Goal: Task Accomplishment & Management: Complete application form

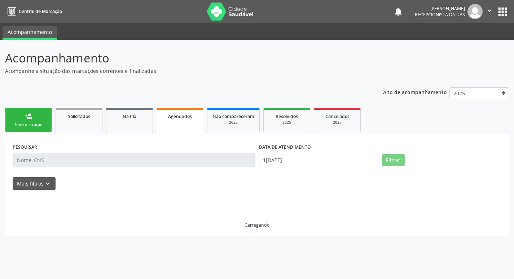
select select "7"
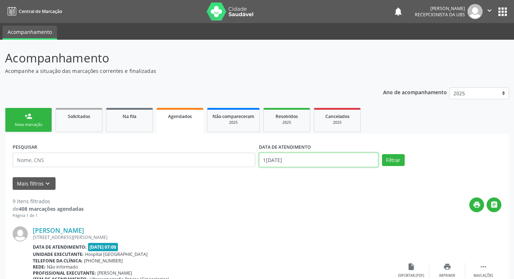
click at [307, 154] on input "1[DATE]" at bounding box center [318, 159] width 119 height 14
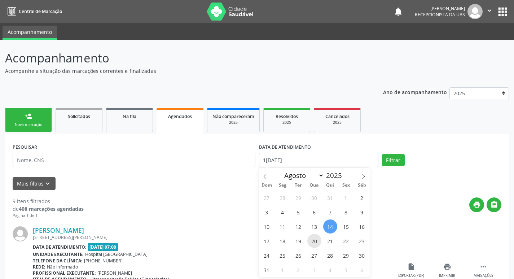
click at [315, 243] on span "20" at bounding box center [314, 241] width 14 height 14
type input "[DATE]"
click at [315, 243] on span "20" at bounding box center [314, 241] width 14 height 14
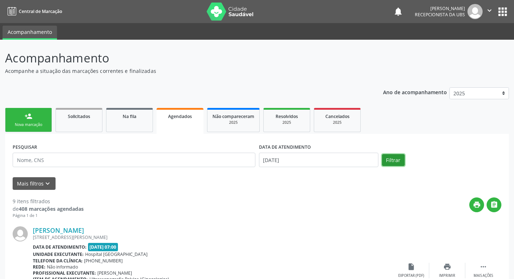
click at [386, 159] on button "Filtrar" at bounding box center [393, 160] width 23 height 12
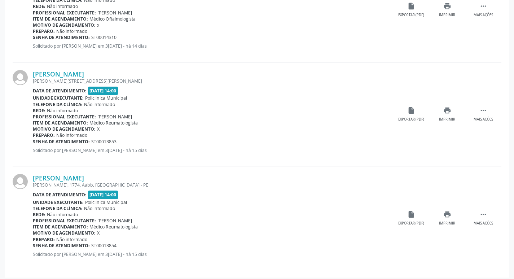
scroll to position [991, 0]
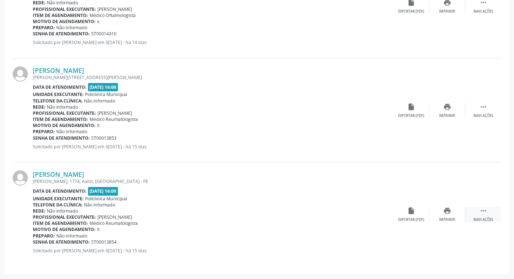
click at [486, 214] on div " Mais ações" at bounding box center [483, 215] width 36 height 16
click at [452, 215] on div "edit Editar" at bounding box center [447, 215] width 36 height 16
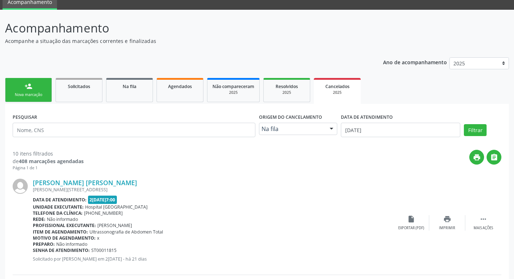
scroll to position [0, 0]
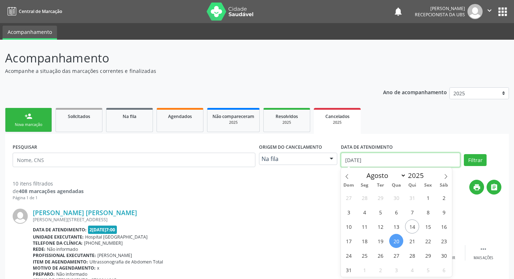
click at [365, 160] on input "[DATE]" at bounding box center [400, 159] width 119 height 14
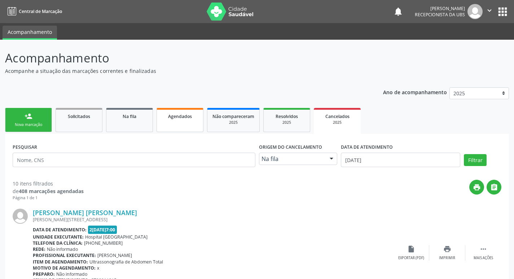
click at [187, 122] on link "Agendados" at bounding box center [179, 120] width 47 height 24
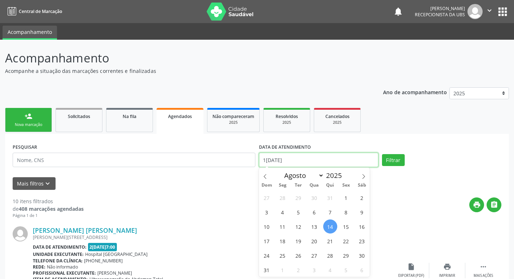
click at [301, 160] on input "1[DATE]" at bounding box center [318, 159] width 119 height 14
click at [314, 244] on span "20" at bounding box center [314, 241] width 14 height 14
type input "[DATE]"
click at [315, 241] on span "20" at bounding box center [314, 241] width 14 height 14
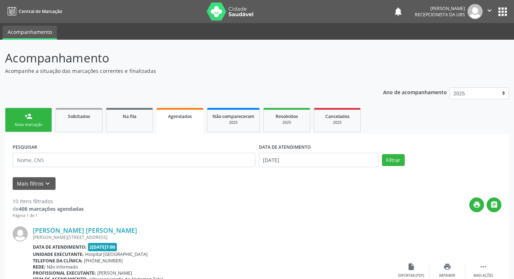
click at [407, 156] on div "Filtrar" at bounding box center [441, 160] width 123 height 12
click at [391, 160] on button "Filtrar" at bounding box center [393, 160] width 23 height 12
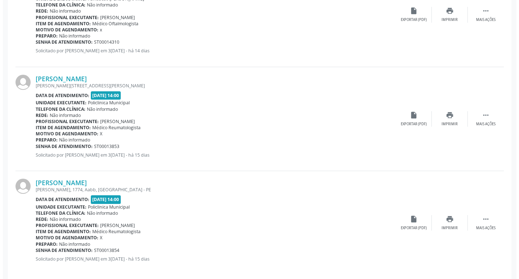
scroll to position [991, 0]
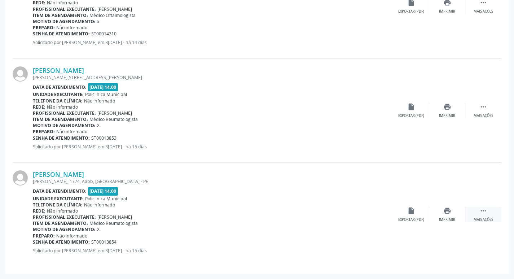
click at [476, 216] on div " Mais ações" at bounding box center [483, 215] width 36 height 16
click at [476, 216] on div " Menos ações" at bounding box center [483, 215] width 36 height 16
click at [476, 216] on div " Mais ações" at bounding box center [483, 215] width 36 height 16
click at [403, 217] on div "Cancelar" at bounding box center [410, 219] width 17 height 5
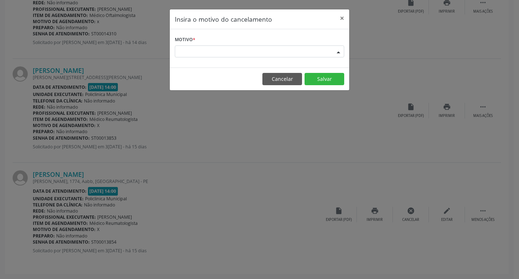
click at [211, 53] on div "Escolha o motivo" at bounding box center [259, 51] width 169 height 12
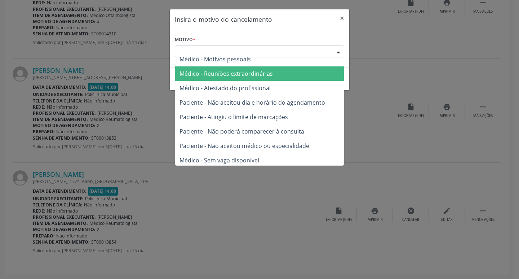
scroll to position [36, 0]
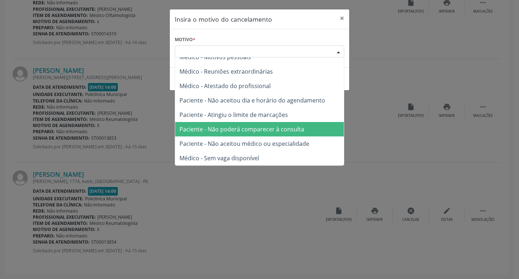
click at [219, 130] on span "Paciente - Não poderá comparecer à consulta" at bounding box center [242, 129] width 125 height 8
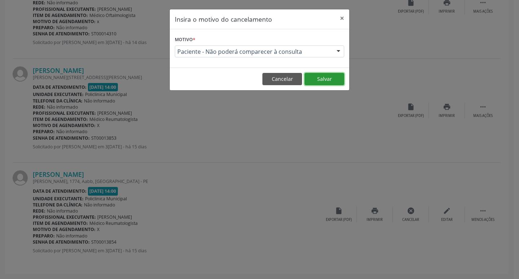
click at [335, 81] on button "Salvar" at bounding box center [325, 79] width 40 height 12
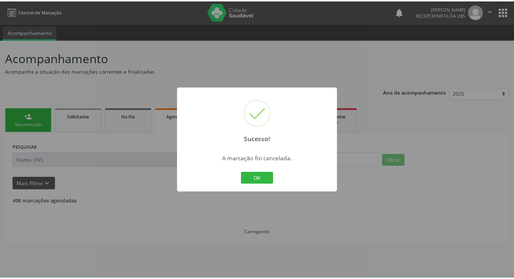
scroll to position [0, 0]
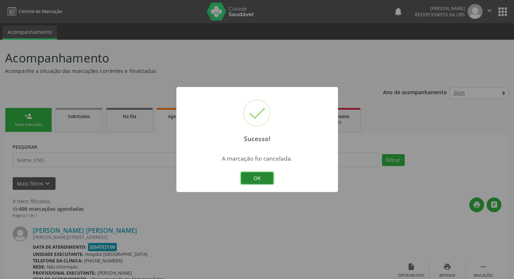
click at [271, 178] on button "OK" at bounding box center [257, 178] width 32 height 12
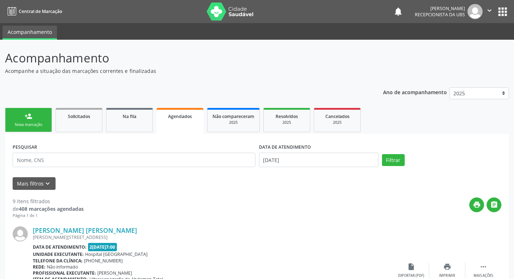
click at [41, 126] on div "Nova marcação" at bounding box center [28, 124] width 36 height 5
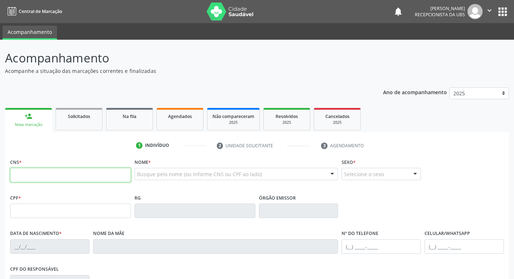
click at [53, 169] on input "text" at bounding box center [70, 175] width 121 height 14
type input "704 2082 8922 4384"
type input "007.257.728-24"
type input "1[DATE]"
type input "[PERSON_NAME]"
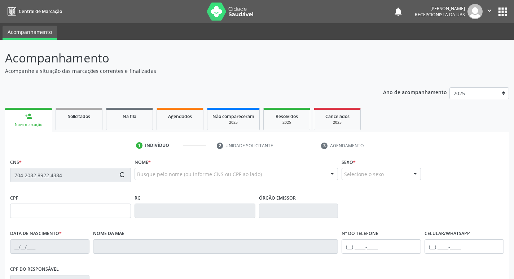
type input "[PHONE_NUMBER]"
type input "1774"
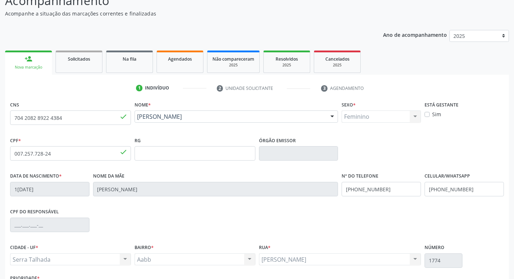
scroll to position [112, 0]
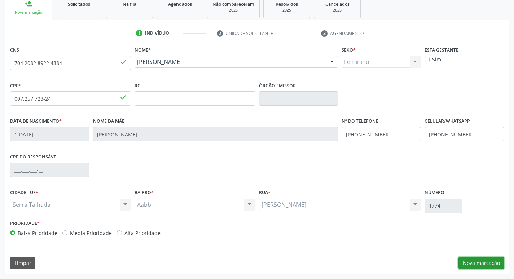
click at [472, 262] on button "Nova marcação" at bounding box center [480, 263] width 45 height 12
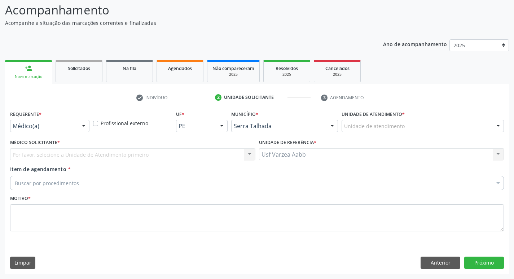
scroll to position [48, 0]
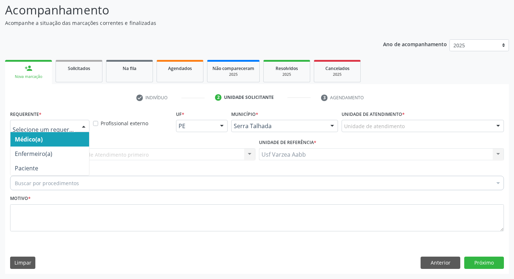
click at [14, 130] on div at bounding box center [49, 126] width 79 height 12
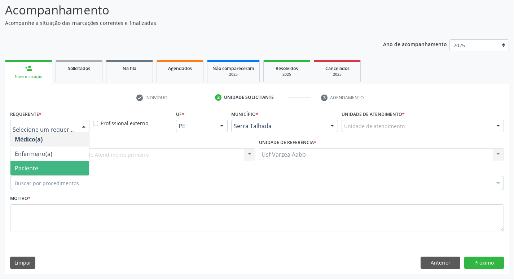
click at [21, 168] on span "Paciente" at bounding box center [26, 168] width 23 height 8
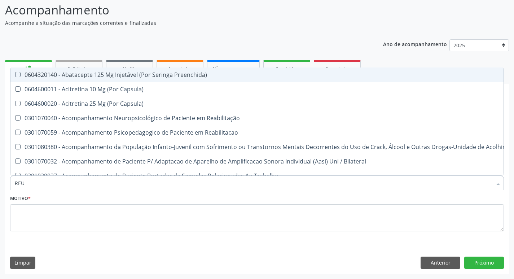
type input "REUM"
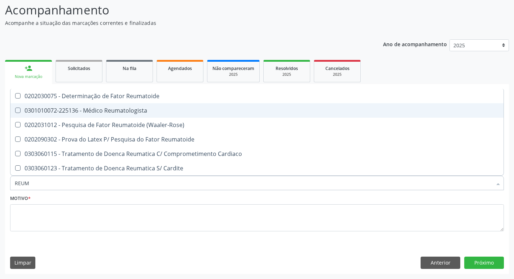
click at [91, 107] on div "0301010072-225136 - Médico Reumatologista" at bounding box center [257, 110] width 484 height 6
checkbox Reumatologista "true"
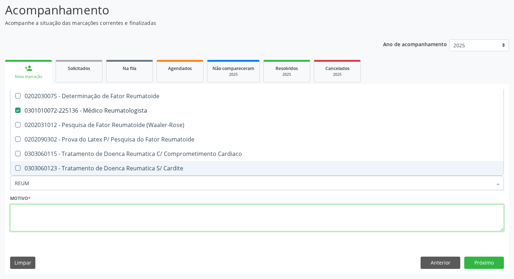
click at [110, 210] on textarea at bounding box center [256, 217] width 493 height 27
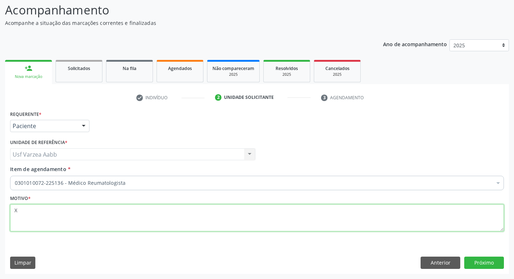
type textarea "X"
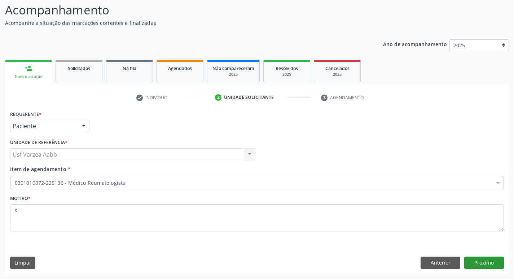
drag, startPoint x: 499, startPoint y: 272, endPoint x: 495, endPoint y: 261, distance: 11.7
click at [496, 265] on div "Requerente * Paciente Médico(a) Enfermeiro(a) Paciente Nenhum resultado encontr…" at bounding box center [257, 191] width 504 height 165
click at [495, 261] on button "Próximo" at bounding box center [484, 262] width 40 height 12
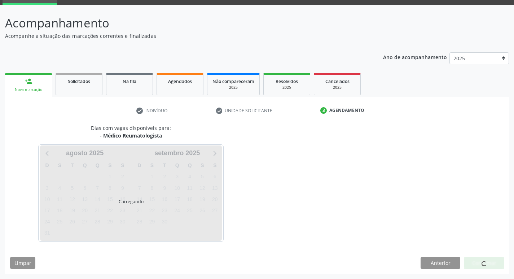
scroll to position [35, 0]
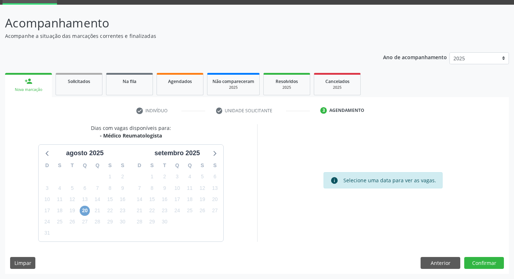
click at [86, 209] on span "20" at bounding box center [85, 210] width 10 height 10
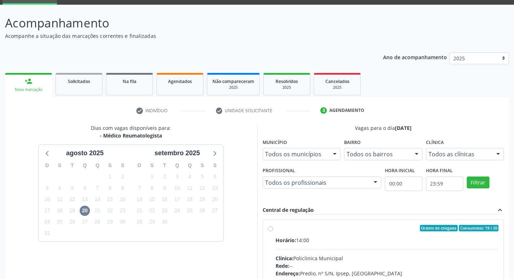
click at [275, 228] on label "Ordem de chegada Consumidos: 19 / 20 Horário: 14:00 Clínica: Policlinica Munici…" at bounding box center [386, 280] width 223 height 111
click at [270, 228] on input "Ordem de chegada Consumidos: 19 / 20 Horário: 14:00 Clínica: Policlinica Munici…" at bounding box center [270, 228] width 5 height 6
radio input "true"
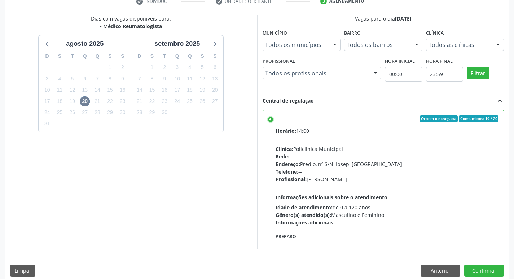
scroll to position [152, 0]
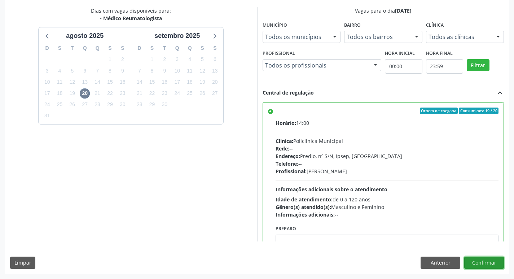
click at [486, 262] on button "Confirmar" at bounding box center [484, 262] width 40 height 12
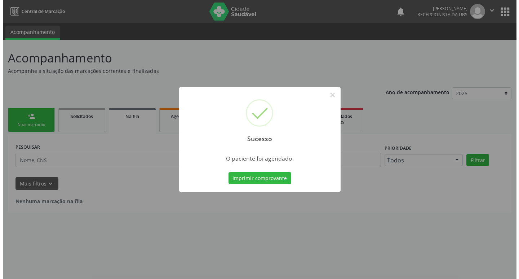
scroll to position [0, 0]
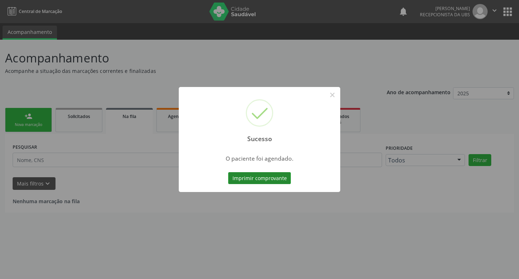
click at [265, 180] on button "Imprimir comprovante" at bounding box center [259, 178] width 63 height 12
